Goal: Find specific page/section: Find specific page/section

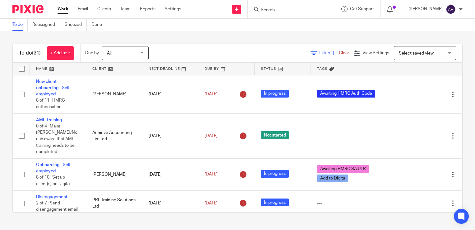
click at [276, 10] on input "Search" at bounding box center [288, 10] width 56 height 6
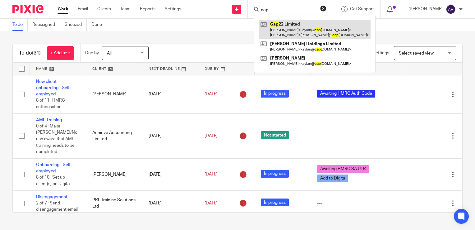
type input "cap"
click at [293, 28] on link at bounding box center [315, 29] width 112 height 19
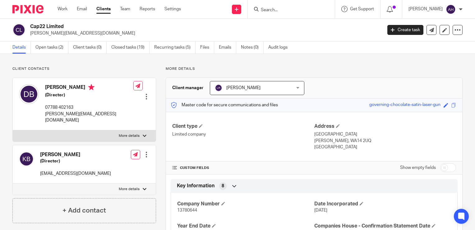
click at [279, 9] on input "Search" at bounding box center [288, 10] width 56 height 6
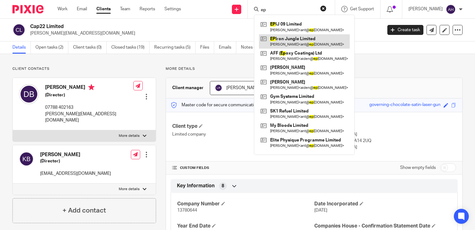
type input "ep"
click at [301, 40] on link at bounding box center [304, 41] width 91 height 14
